Goal: Use online tool/utility

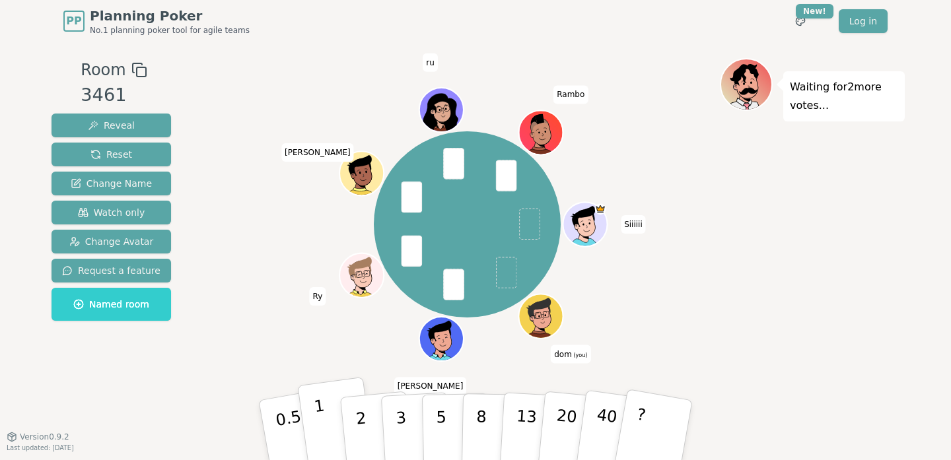
click at [325, 420] on button "1" at bounding box center [336, 430] width 79 height 107
click at [334, 413] on button "1" at bounding box center [336, 430] width 79 height 107
click at [336, 431] on button "1" at bounding box center [336, 430] width 79 height 107
click at [362, 416] on p "2" at bounding box center [362, 432] width 17 height 72
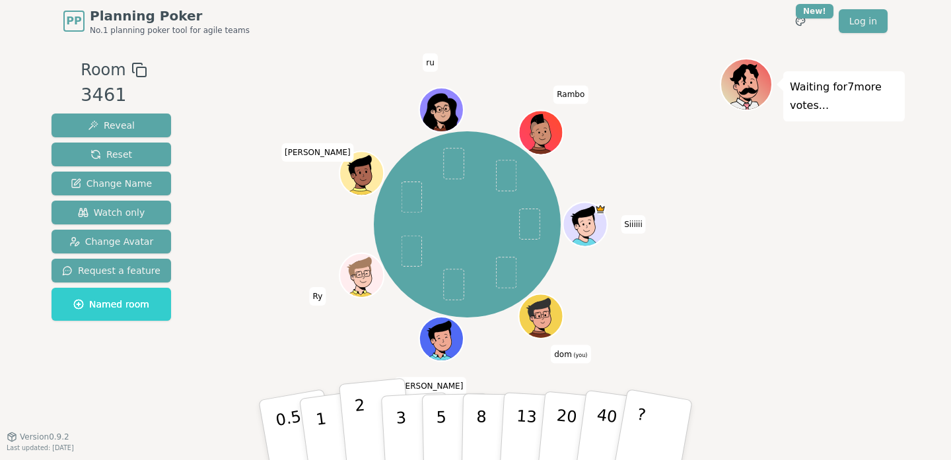
click at [357, 411] on p "2" at bounding box center [362, 432] width 17 height 72
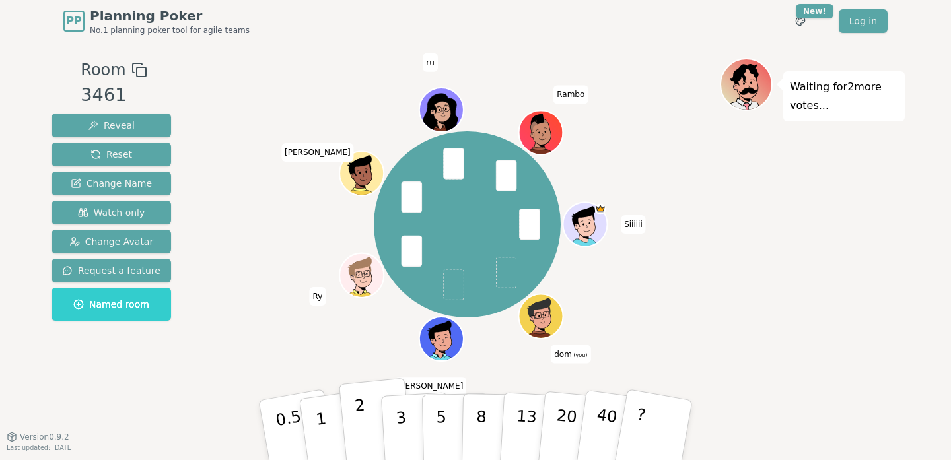
click at [362, 429] on p "2" at bounding box center [362, 432] width 17 height 72
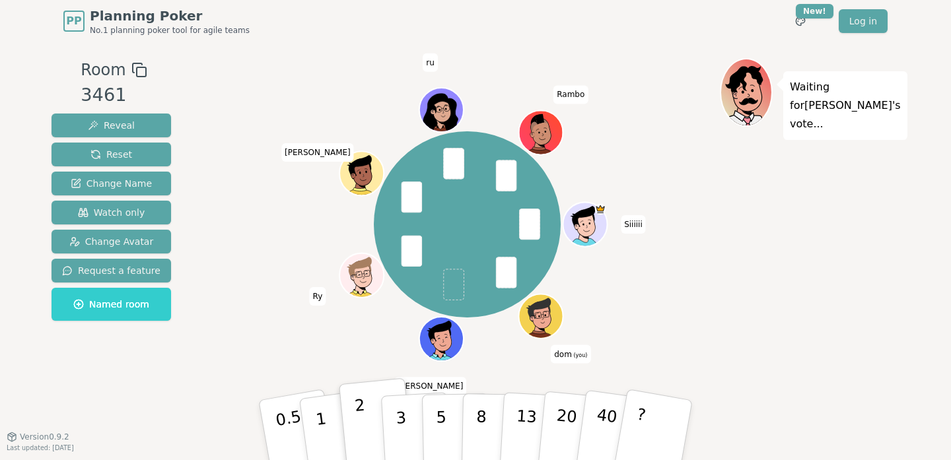
click at [368, 408] on button "2" at bounding box center [376, 431] width 75 height 105
click at [314, 424] on button "1" at bounding box center [336, 430] width 79 height 107
click at [319, 399] on p "1" at bounding box center [323, 432] width 20 height 72
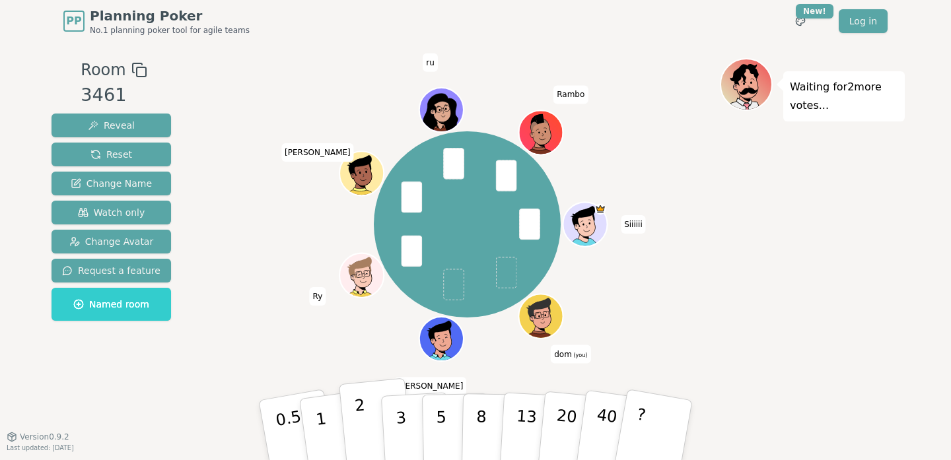
click at [365, 429] on p "2" at bounding box center [362, 432] width 17 height 72
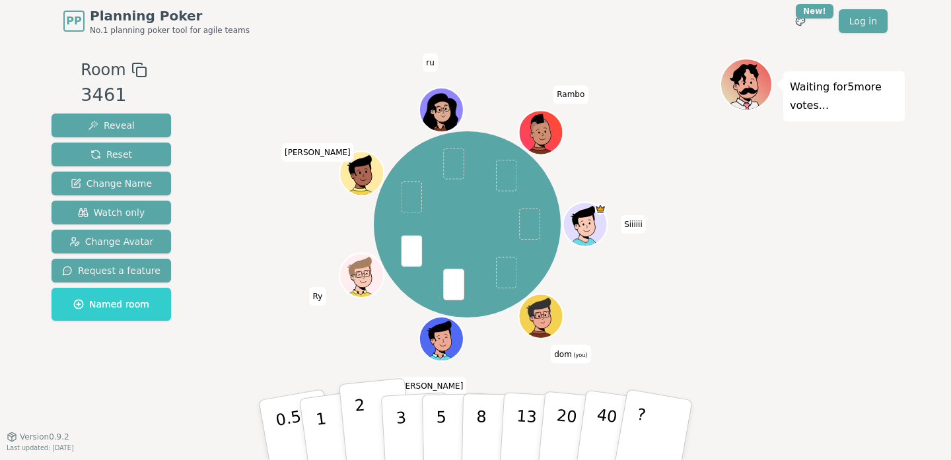
click at [363, 428] on p "2" at bounding box center [362, 432] width 17 height 72
click at [366, 420] on button "2" at bounding box center [376, 431] width 75 height 105
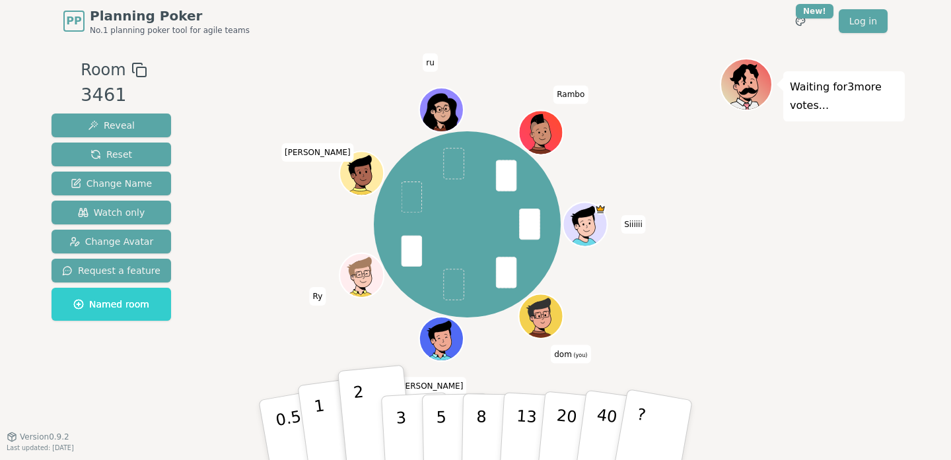
click at [328, 425] on button "1" at bounding box center [336, 430] width 79 height 107
click at [361, 431] on p "2" at bounding box center [362, 432] width 17 height 72
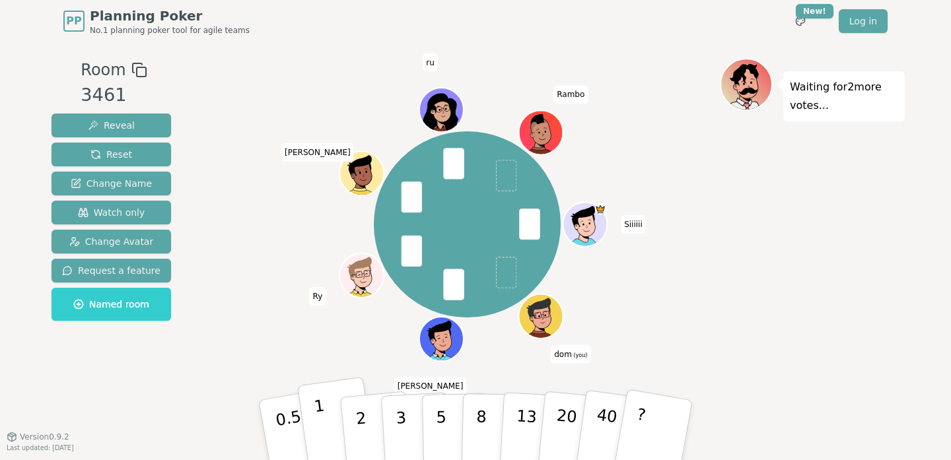
click at [336, 408] on button "1" at bounding box center [336, 430] width 79 height 107
